Goal: Browse casually: Explore the website without a specific task or goal

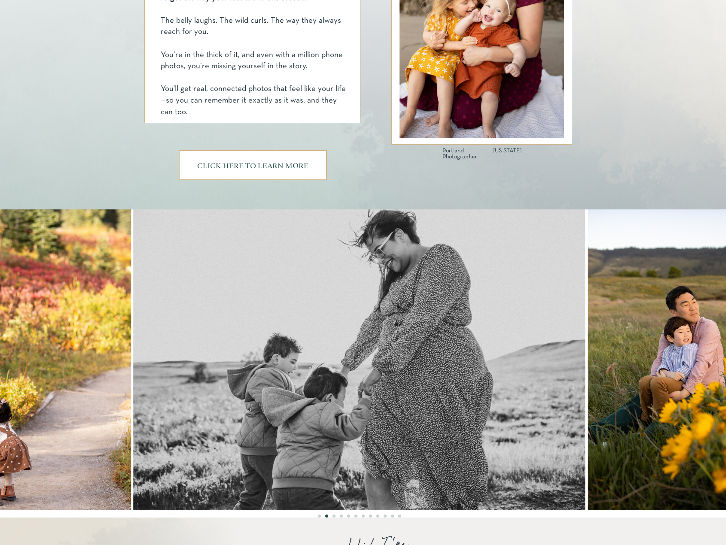
scroll to position [515, 0]
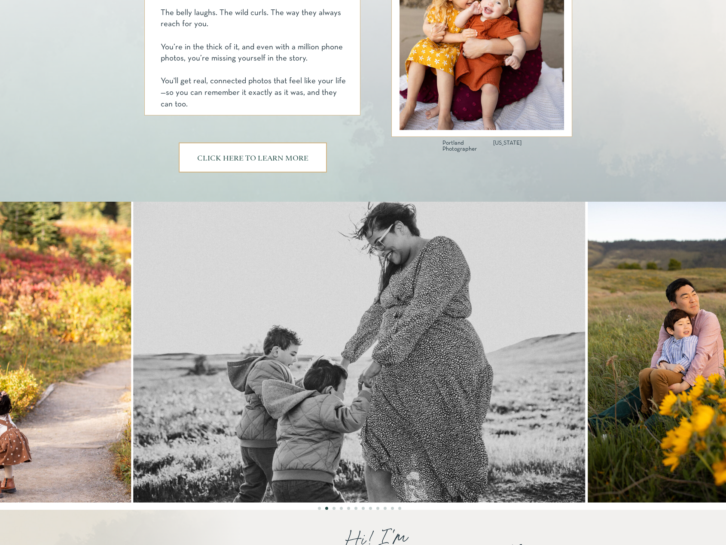
click at [711, 366] on img at bounding box center [687, 352] width 201 height 301
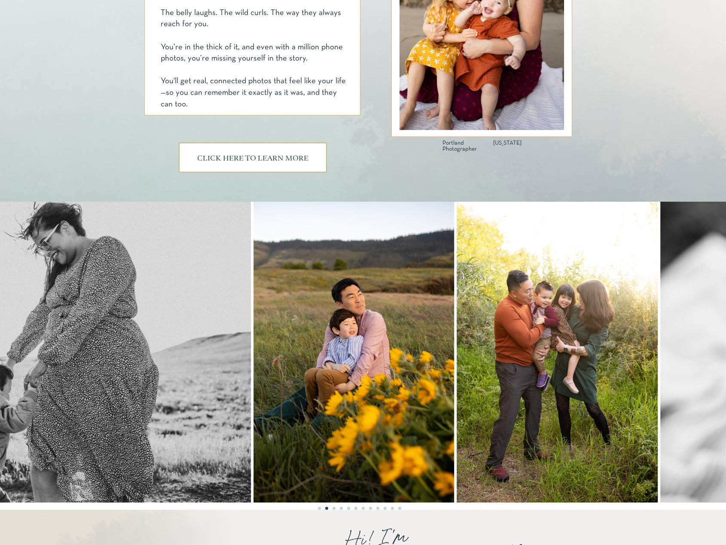
click at [261, 418] on img at bounding box center [353, 352] width 201 height 301
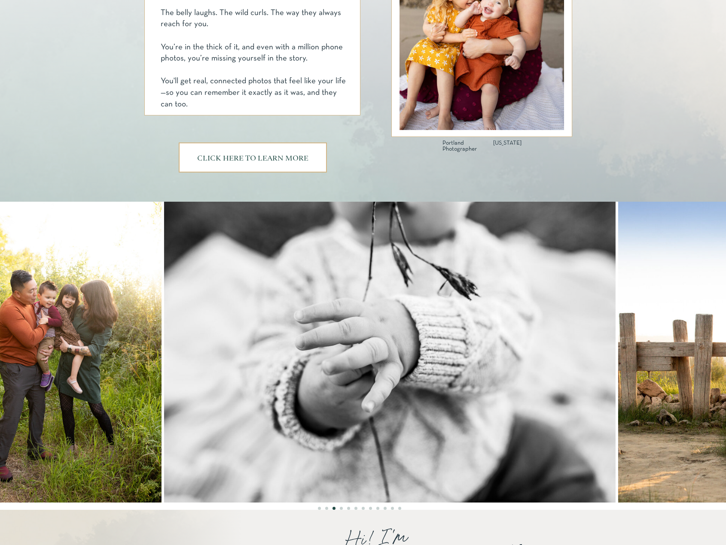
click at [49, 424] on img at bounding box center [61, 352] width 201 height 301
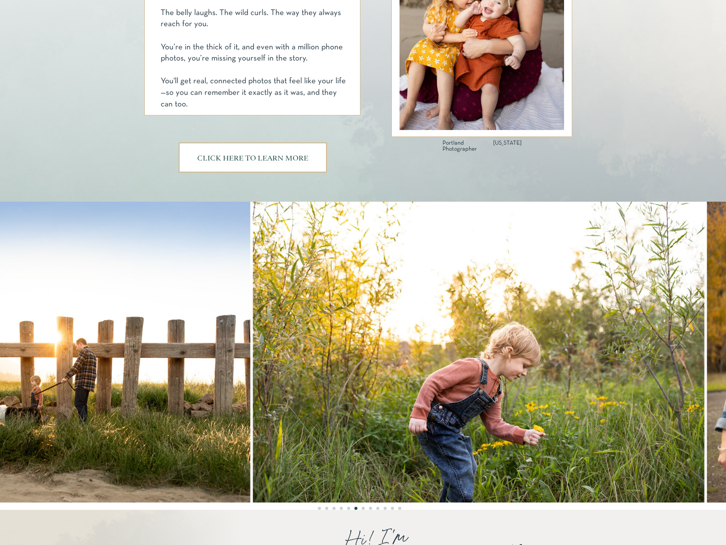
click at [213, 406] on img at bounding box center [40, 352] width 422 height 301
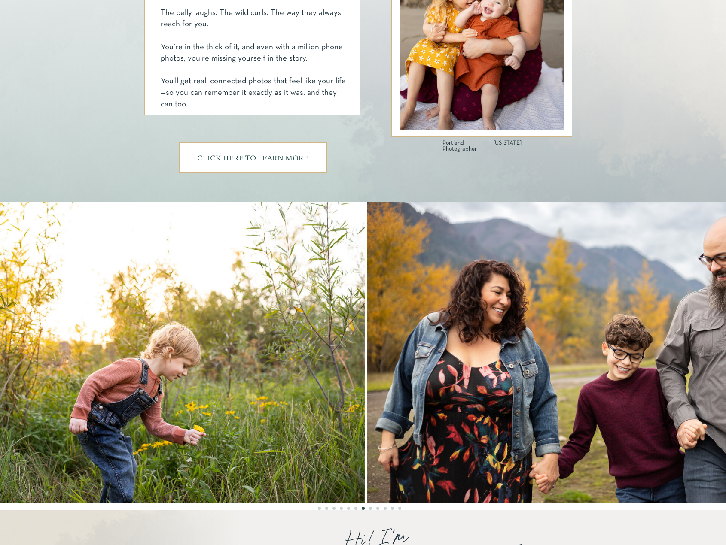
click at [242, 414] on img at bounding box center [139, 352] width 452 height 301
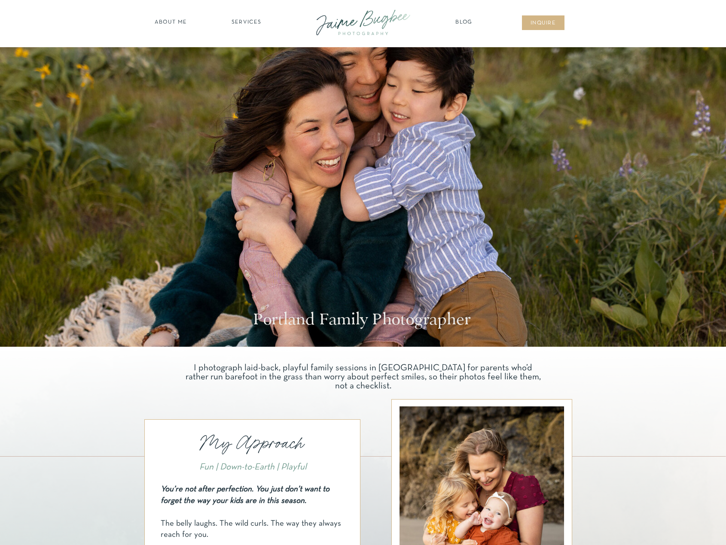
scroll to position [0, 0]
